Goal: Find specific page/section: Find specific page/section

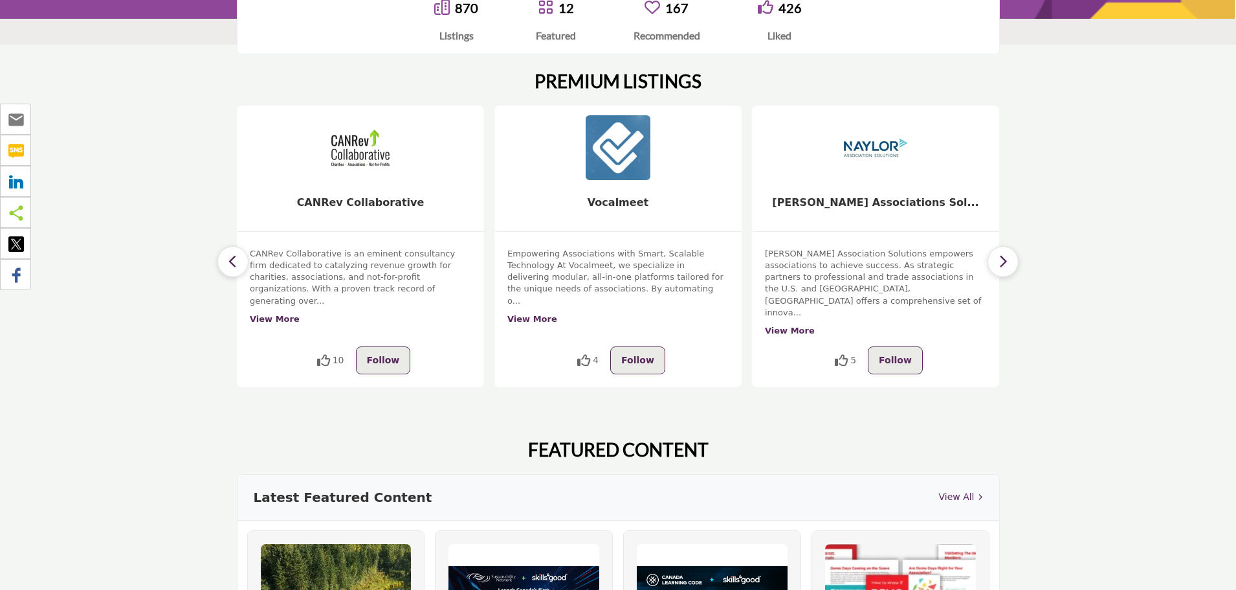
scroll to position [259, 0]
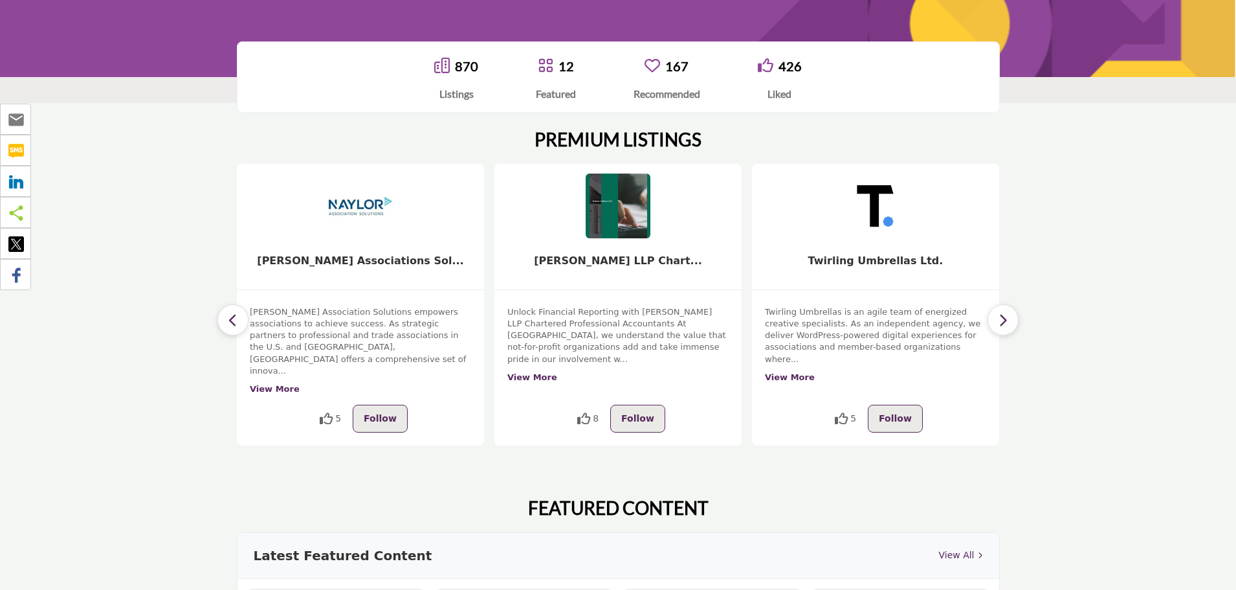
click at [458, 67] on link "870" at bounding box center [466, 66] width 23 height 16
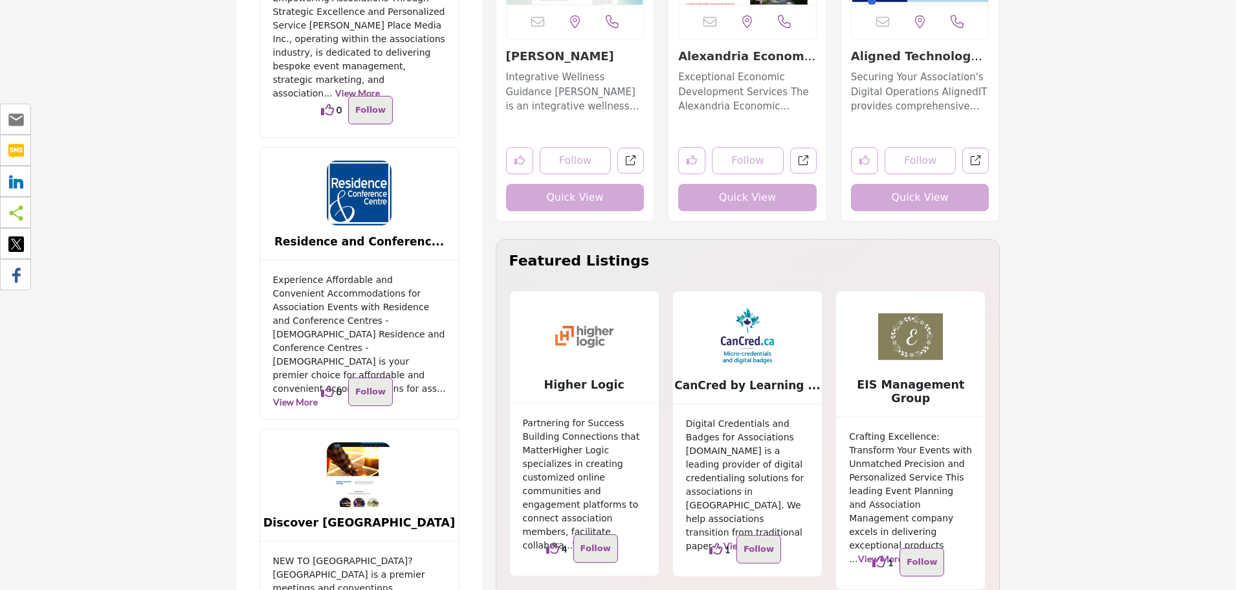
scroll to position [2783, 0]
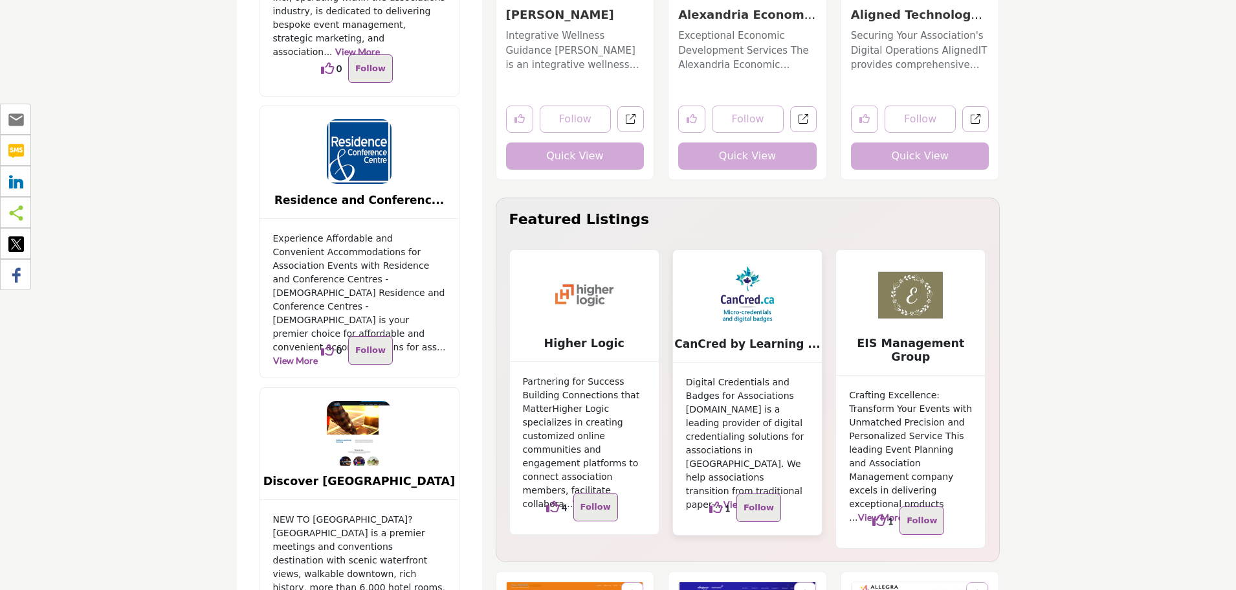
click at [736, 300] on img at bounding box center [747, 295] width 65 height 65
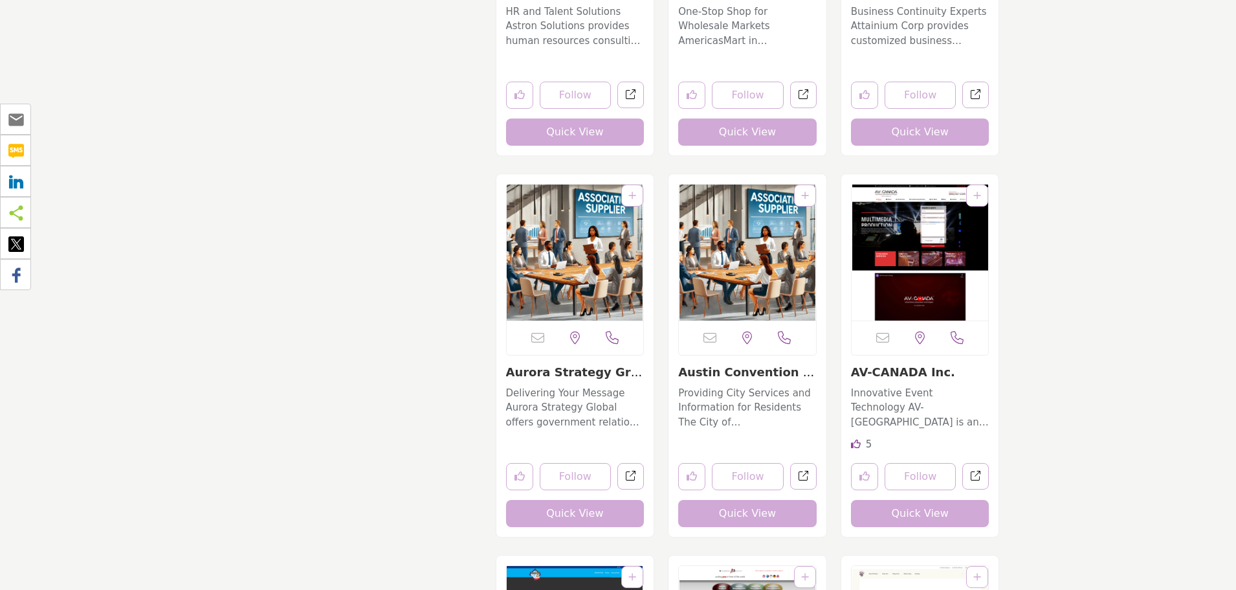
scroll to position [10162, 0]
